Goal: Task Accomplishment & Management: Manage account settings

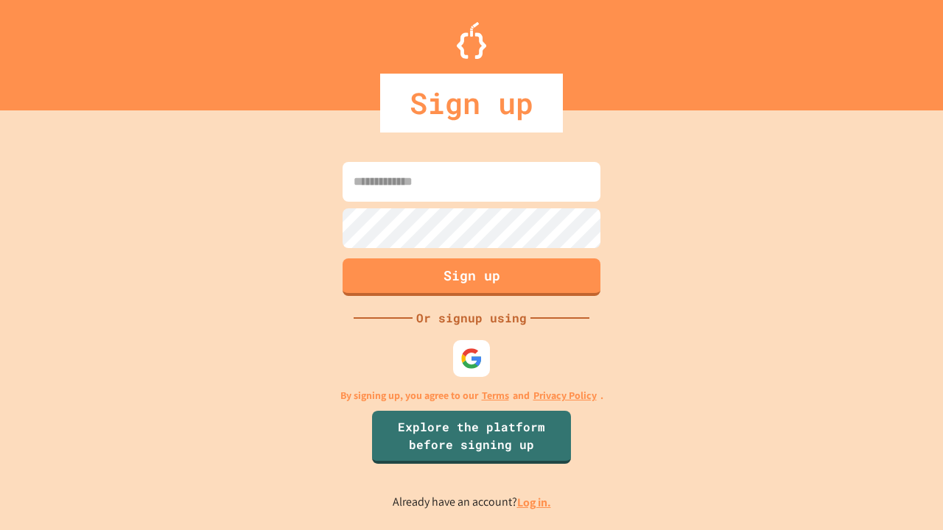
click at [535, 502] on link "Log in." at bounding box center [534, 502] width 34 height 15
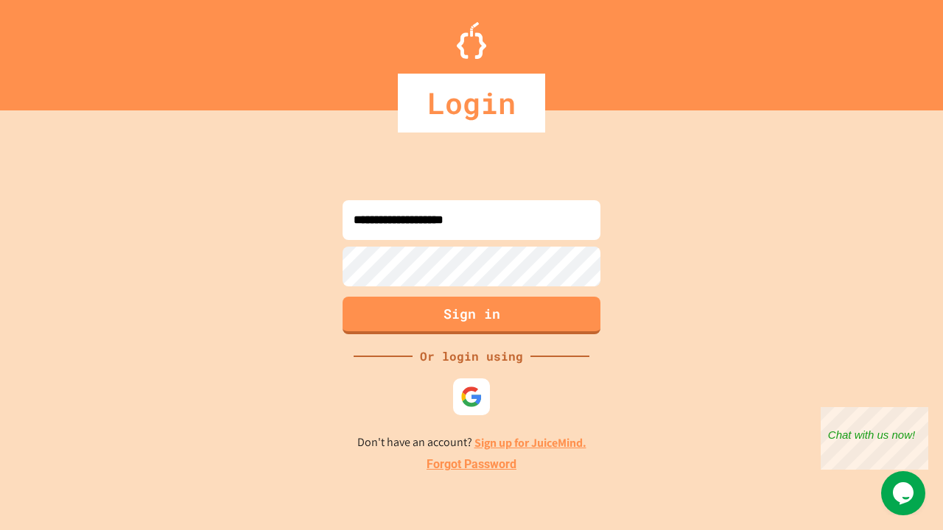
type input "**********"
